Goal: Transaction & Acquisition: Purchase product/service

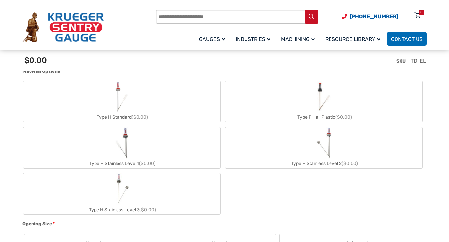
scroll to position [294, 0]
click at [280, 141] on label "Type H Stainless Level 2 ($0.00)" at bounding box center [324, 147] width 197 height 41
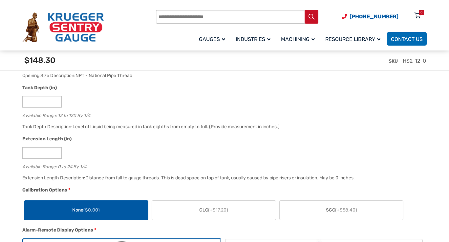
scroll to position [517, 0]
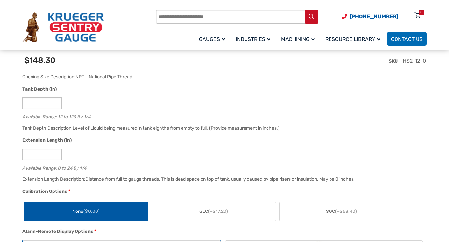
click at [242, 213] on label "GLC (+$17.20)" at bounding box center [214, 211] width 124 height 19
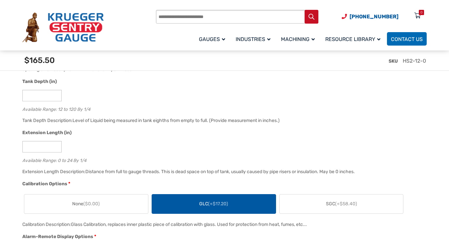
scroll to position [525, 0]
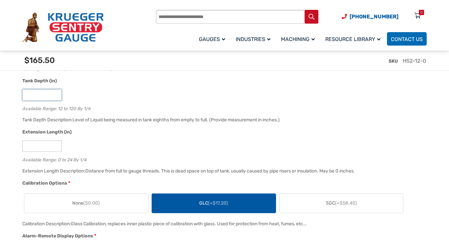
drag, startPoint x: 46, startPoint y: 98, endPoint x: 24, endPoint y: 95, distance: 22.4
click at [24, 95] on input "**" at bounding box center [41, 94] width 39 height 11
type input "*"
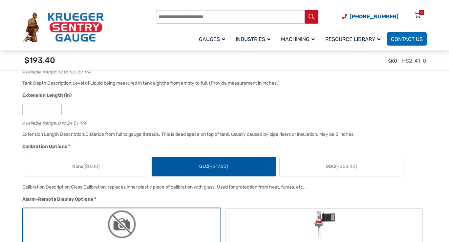
scroll to position [569, 0]
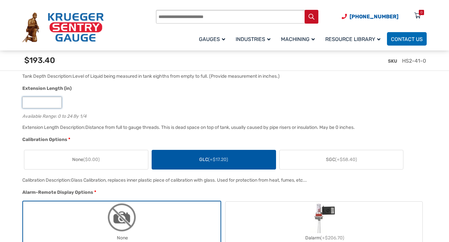
click at [46, 105] on input "*" at bounding box center [41, 102] width 39 height 11
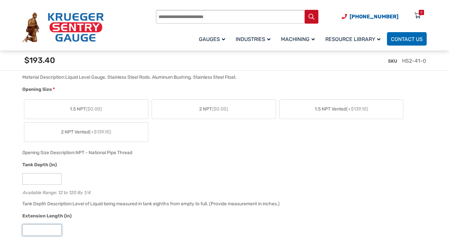
scroll to position [442, 0]
click at [203, 113] on label "2 NPT ($0.00)" at bounding box center [214, 108] width 124 height 19
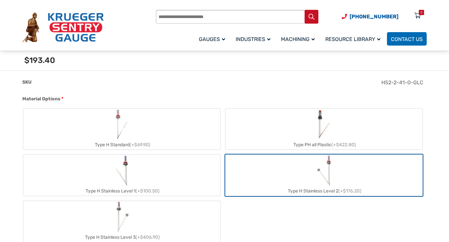
scroll to position [256, 0]
click at [202, 127] on label "Type H Standard (+$69.90)" at bounding box center [121, 129] width 197 height 41
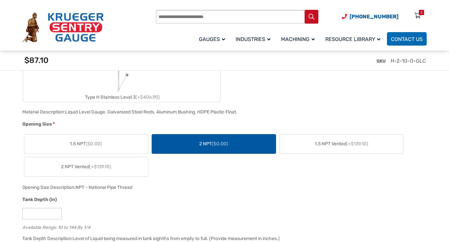
scroll to position [407, 0]
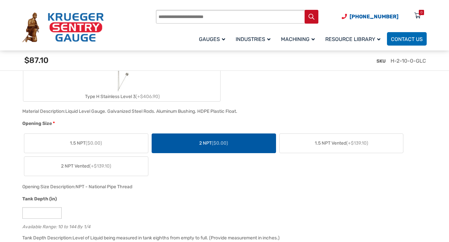
click at [120, 167] on label "2 NPT Vented (+$139.10)" at bounding box center [86, 166] width 124 height 19
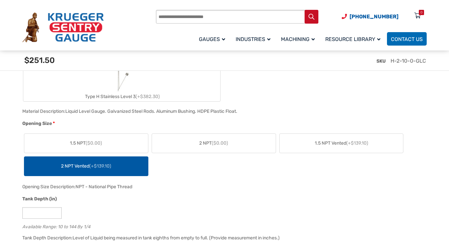
click at [221, 146] on span "2 NPT ($0.00)" at bounding box center [213, 143] width 29 height 7
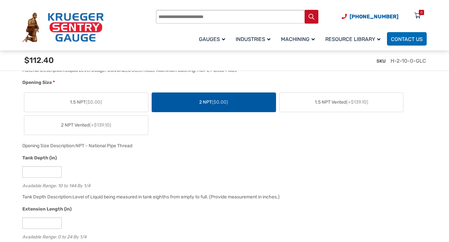
scroll to position [450, 0]
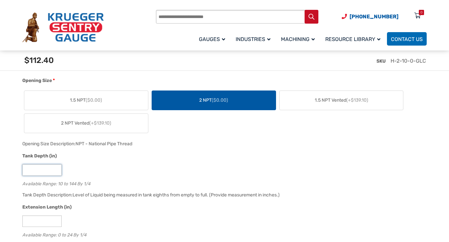
drag, startPoint x: 37, startPoint y: 171, endPoint x: 18, endPoint y: 168, distance: 19.3
type input "**"
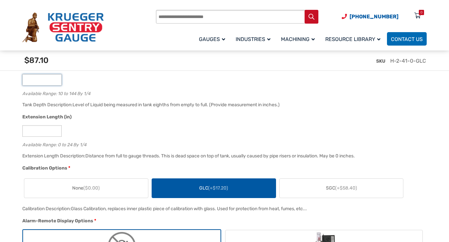
scroll to position [541, 0]
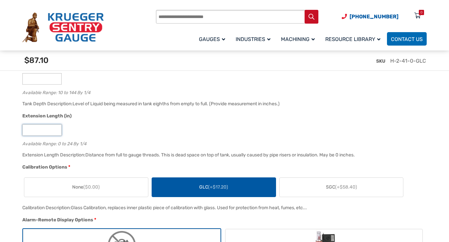
click at [43, 132] on input "*" at bounding box center [41, 129] width 39 height 11
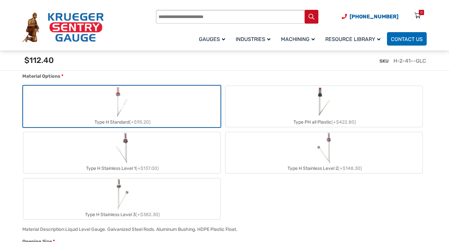
scroll to position [285, 0]
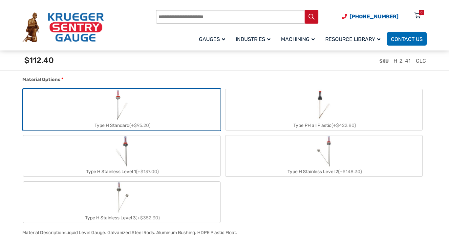
click at [296, 114] on label "Type PH all Plastic (+$422.80)" at bounding box center [324, 109] width 197 height 41
type input "**"
type input "*"
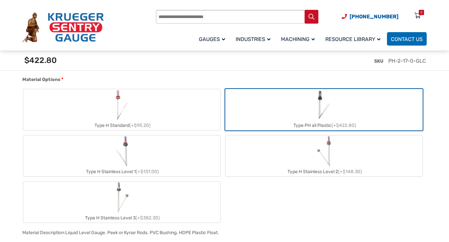
click at [296, 114] on label "Type PH all Plastic (+$422.80)" at bounding box center [324, 109] width 197 height 41
click at [333, 114] on img "Type PH all Plastic" at bounding box center [324, 105] width 19 height 32
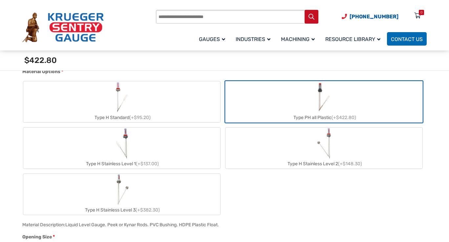
scroll to position [283, 0]
